Goal: Task Accomplishment & Management: Use online tool/utility

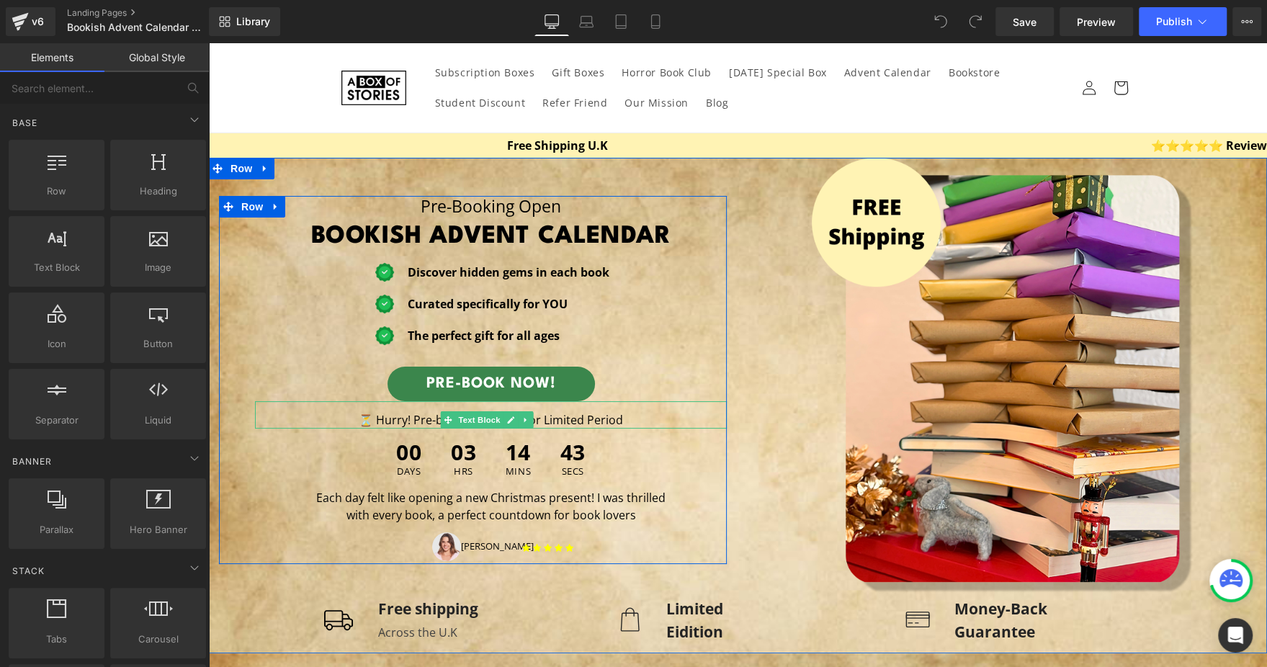
click at [356, 416] on p "⏳ Hurry! Pre-booking is open for Limited Period" at bounding box center [491, 419] width 472 height 17
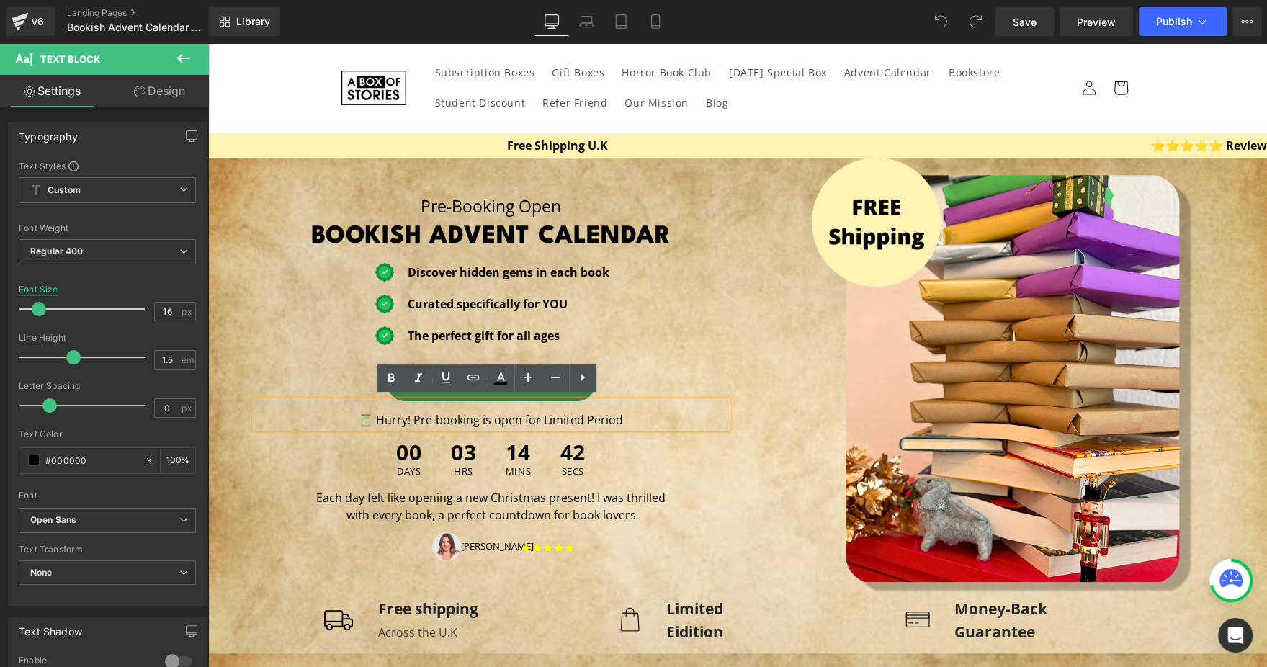
click at [356, 416] on p "⏳ Hurry! Pre-booking is open for Limited Period" at bounding box center [491, 419] width 472 height 17
paste div
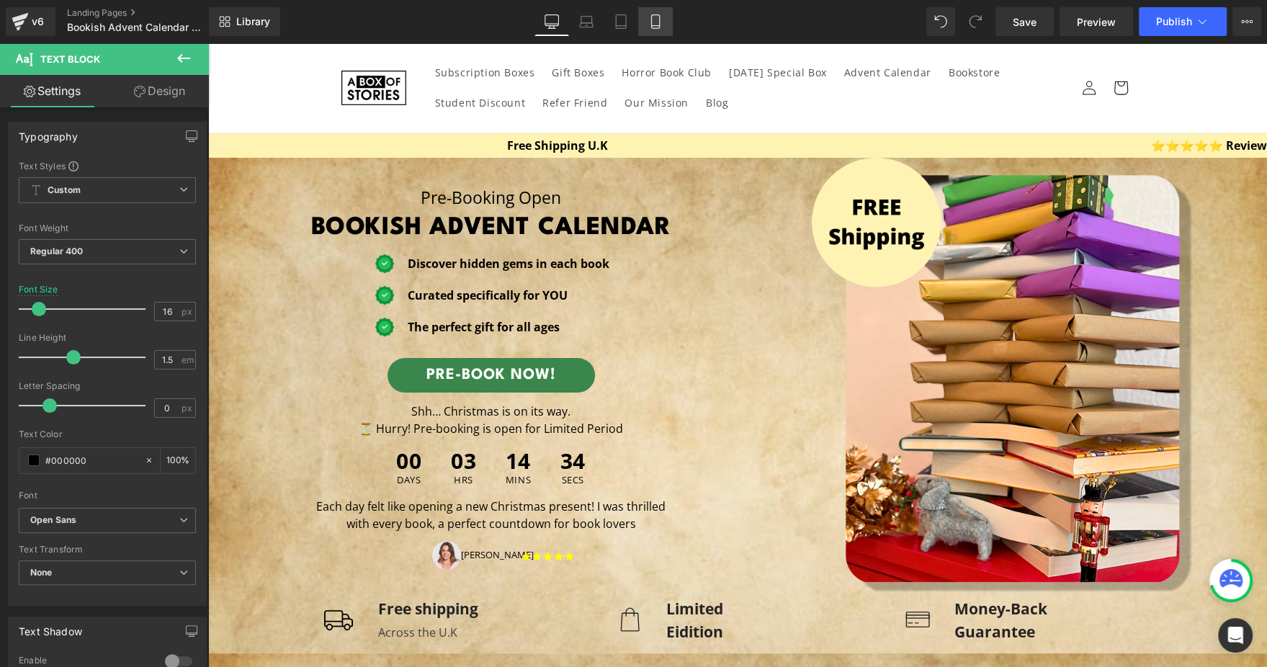
click at [646, 12] on link "Mobile" at bounding box center [655, 21] width 35 height 29
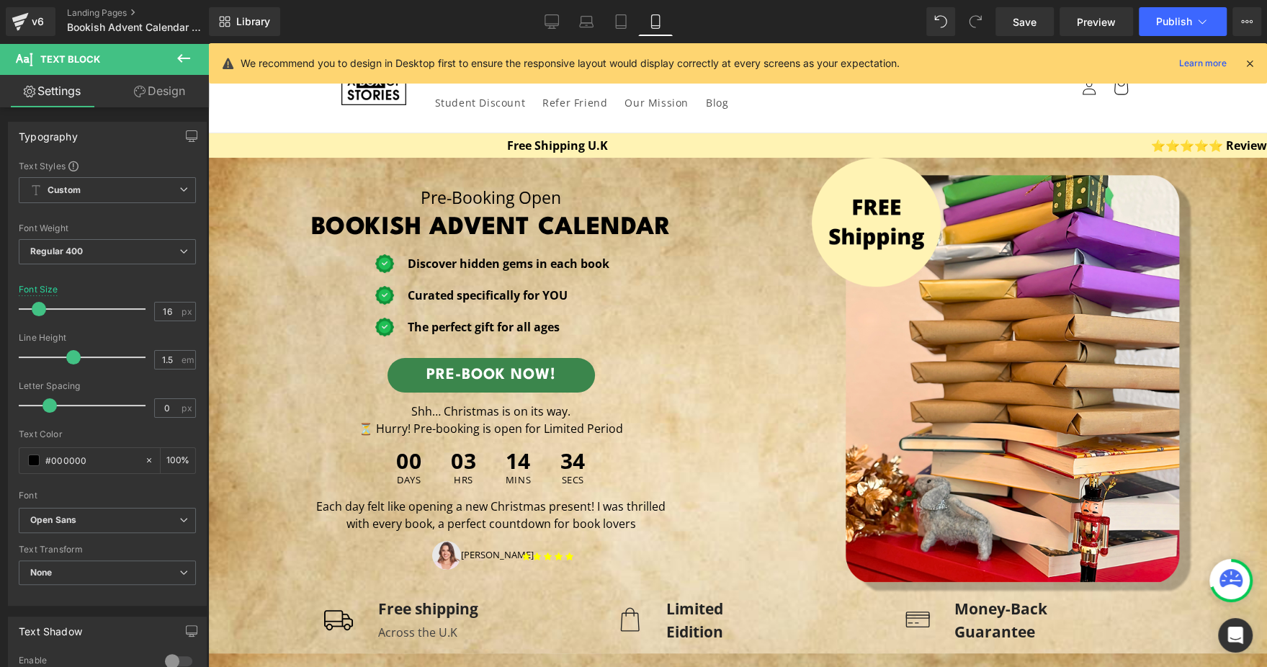
type input "14"
type input "100"
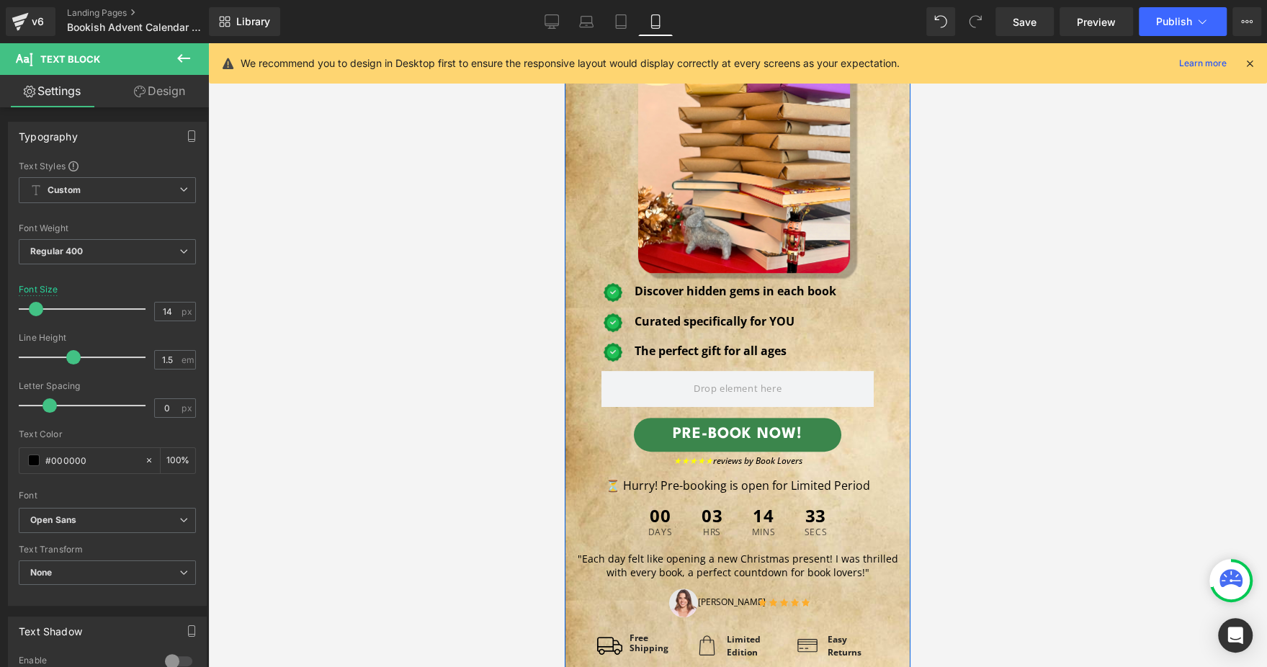
scroll to position [174, 0]
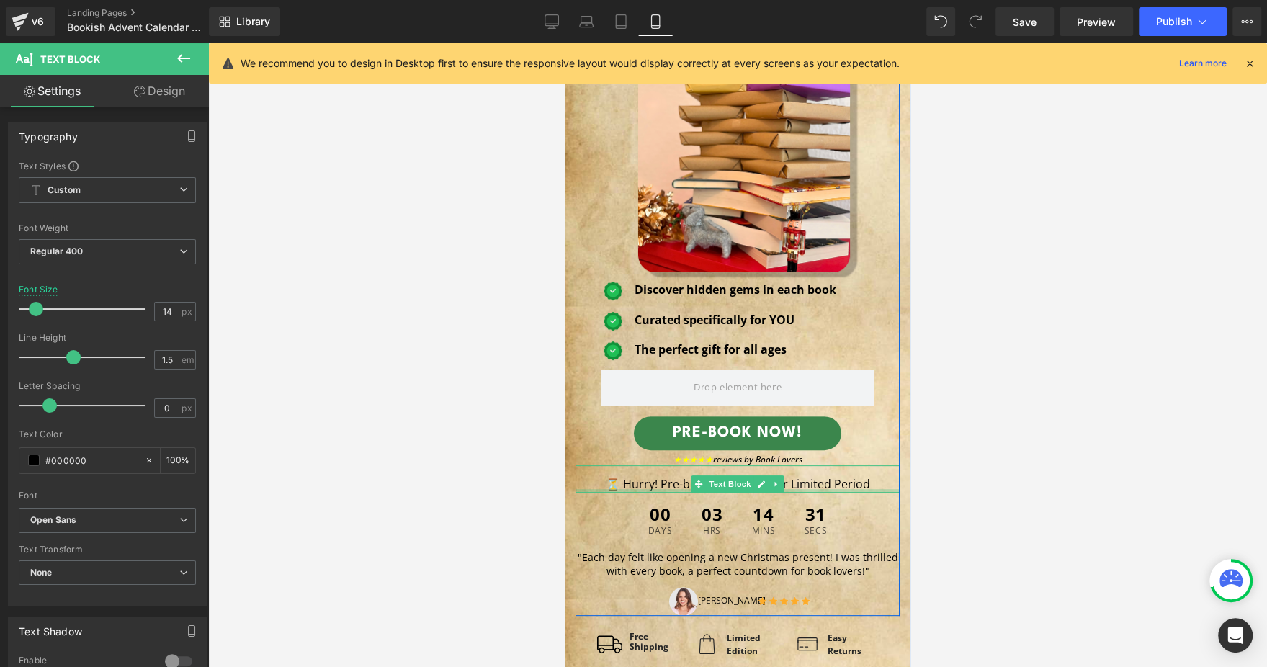
click at [597, 489] on div at bounding box center [737, 491] width 324 height 4
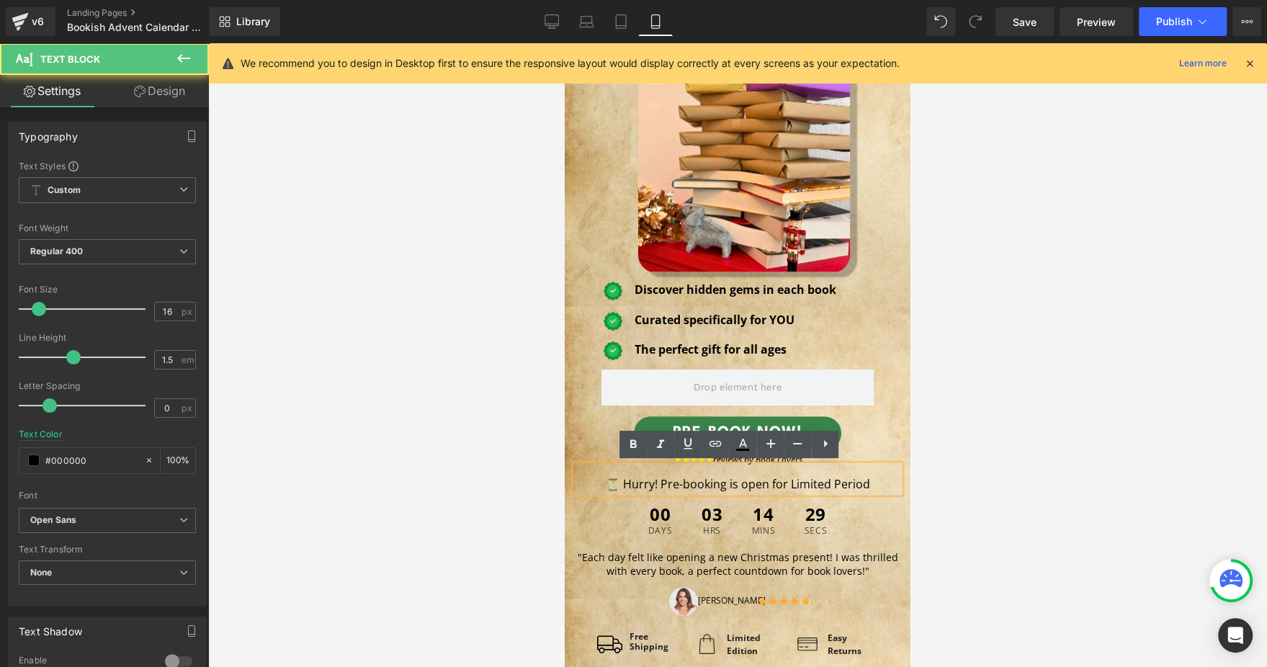
click at [598, 484] on p "⏳ Hurry! Pre-booking is open for Limited Period" at bounding box center [737, 483] width 324 height 17
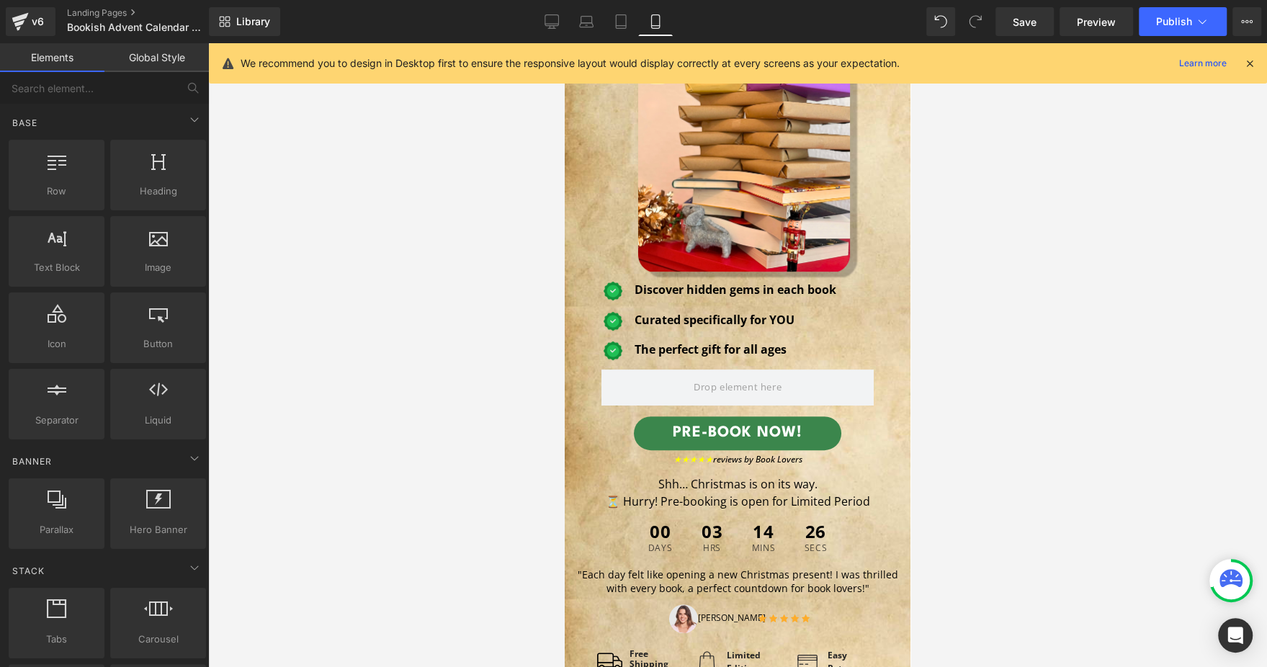
click at [1248, 271] on div at bounding box center [737, 355] width 1058 height 624
click at [1179, 16] on span "Publish" at bounding box center [1174, 22] width 36 height 12
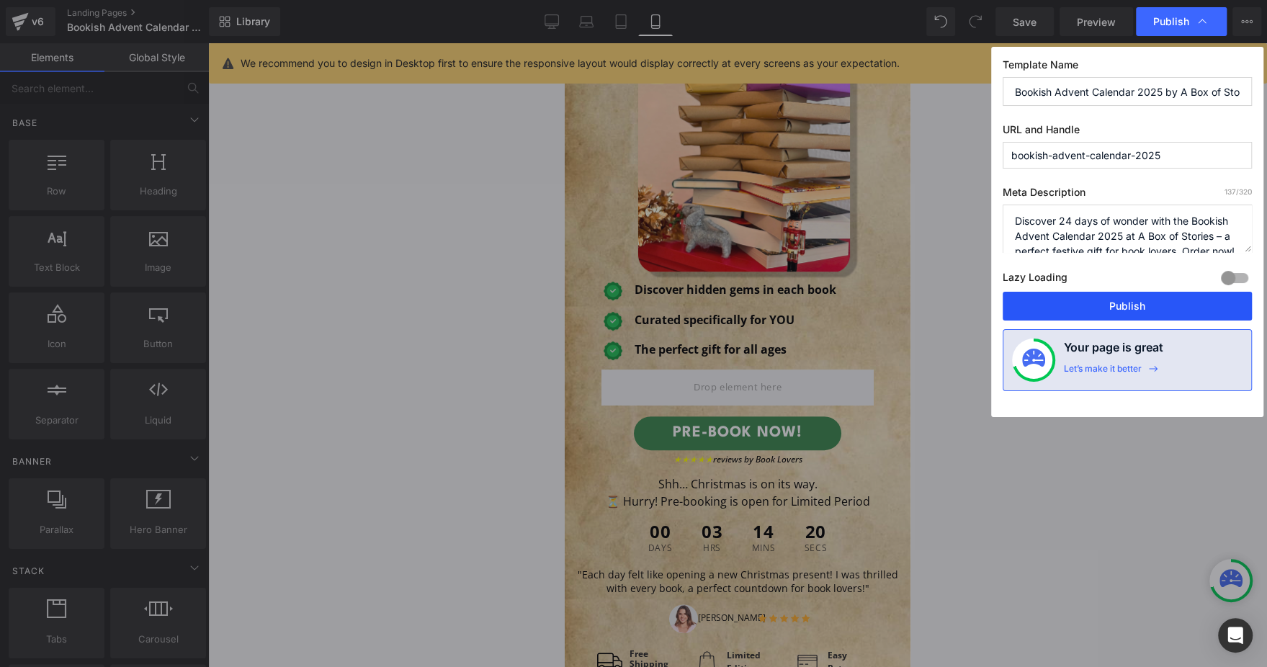
click at [1085, 302] on button "Publish" at bounding box center [1126, 306] width 249 height 29
